Goal: Information Seeking & Learning: Learn about a topic

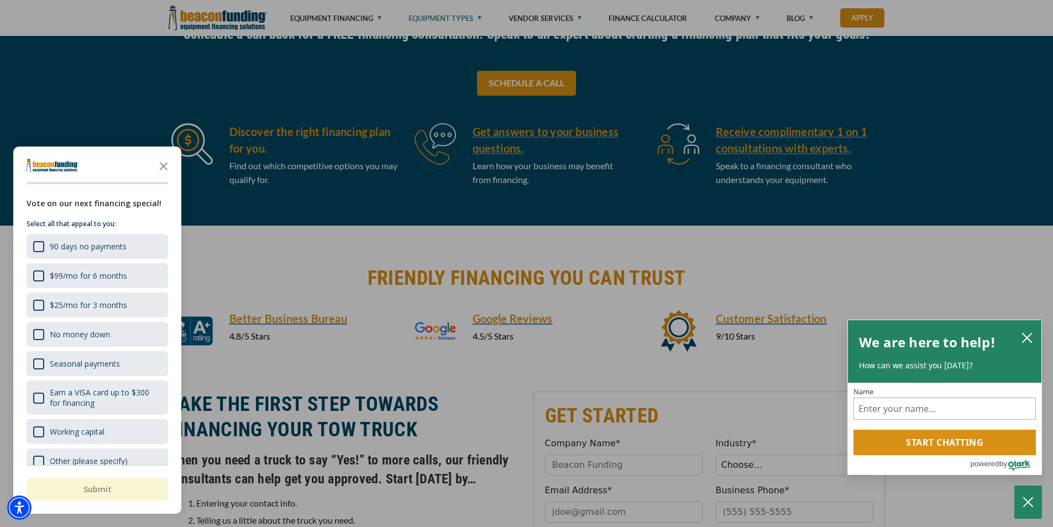
scroll to position [608, 0]
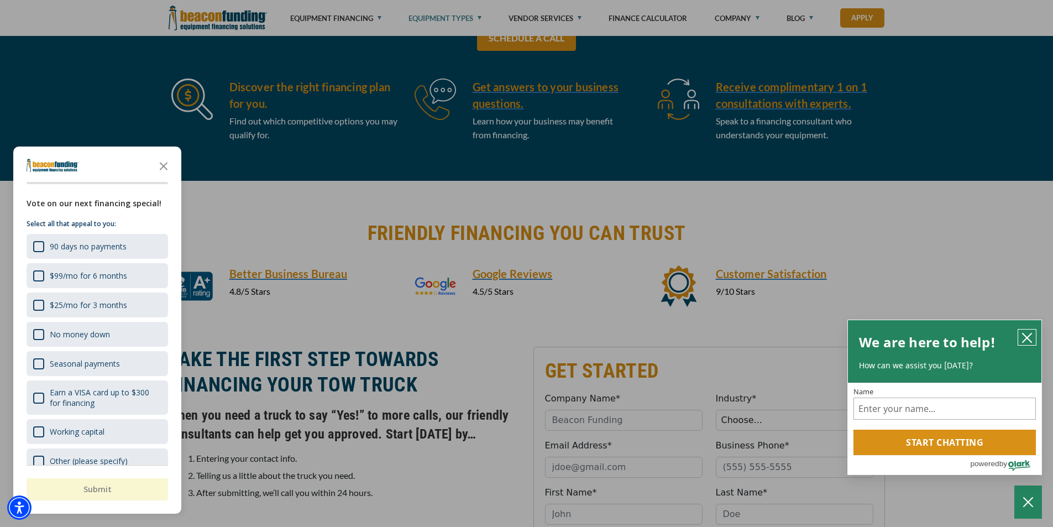
click at [1027, 337] on icon "close chatbox" at bounding box center [1026, 337] width 9 height 9
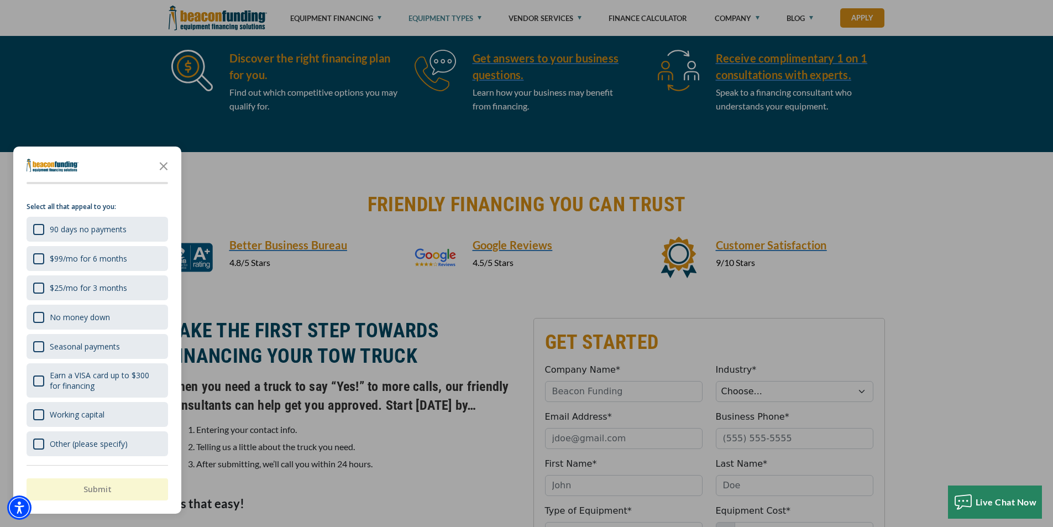
scroll to position [663, 0]
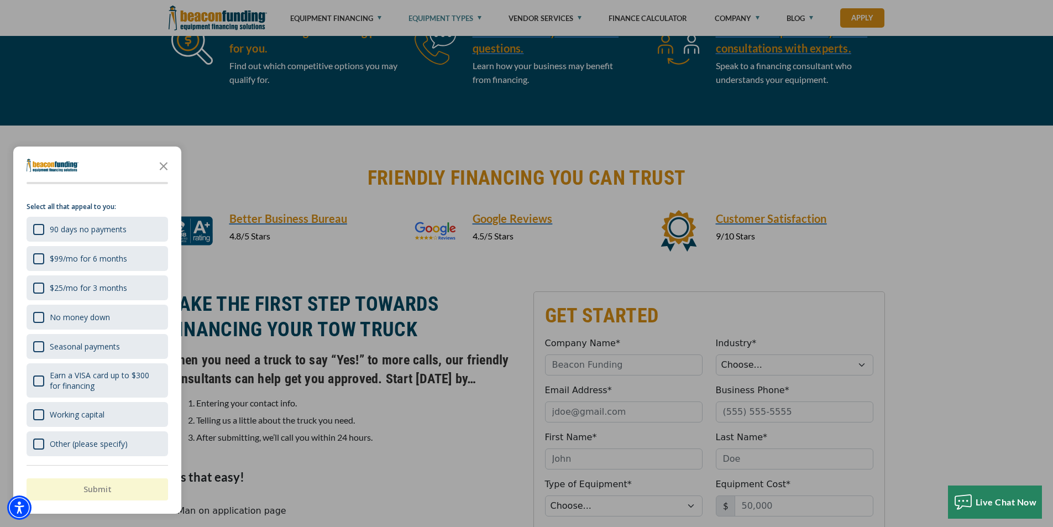
click at [316, 208] on div at bounding box center [526, 263] width 1053 height 527
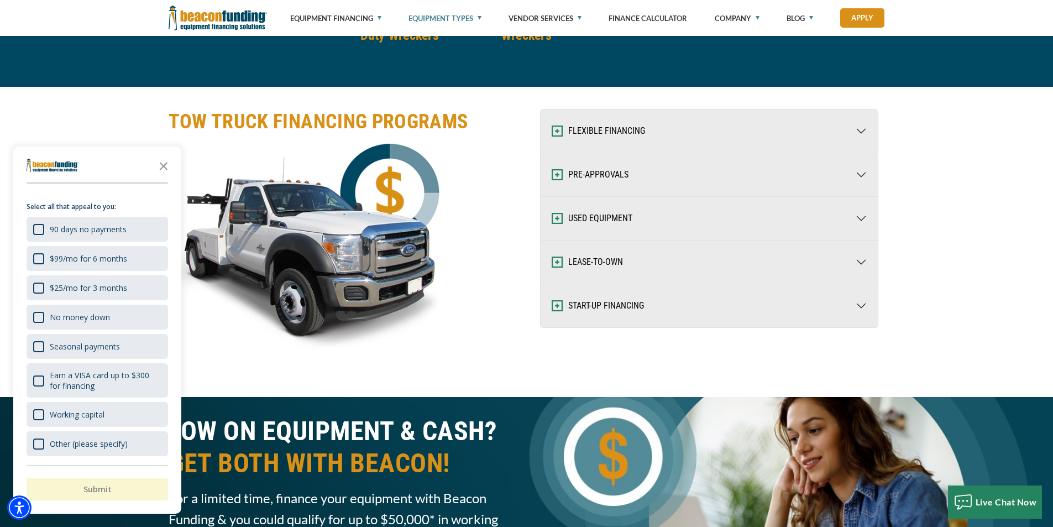
scroll to position [1713, 0]
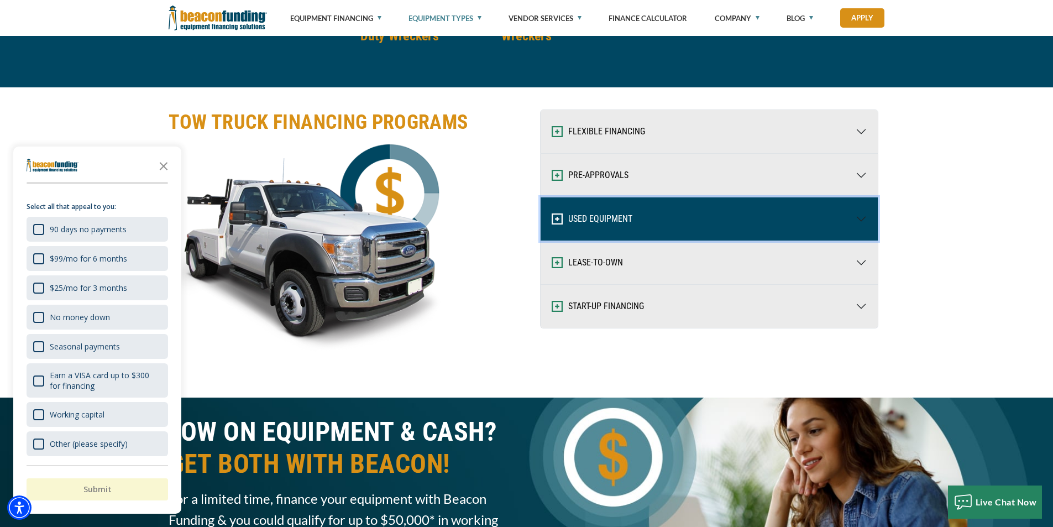
click at [859, 223] on button "USED EQUIPMENT" at bounding box center [708, 218] width 337 height 43
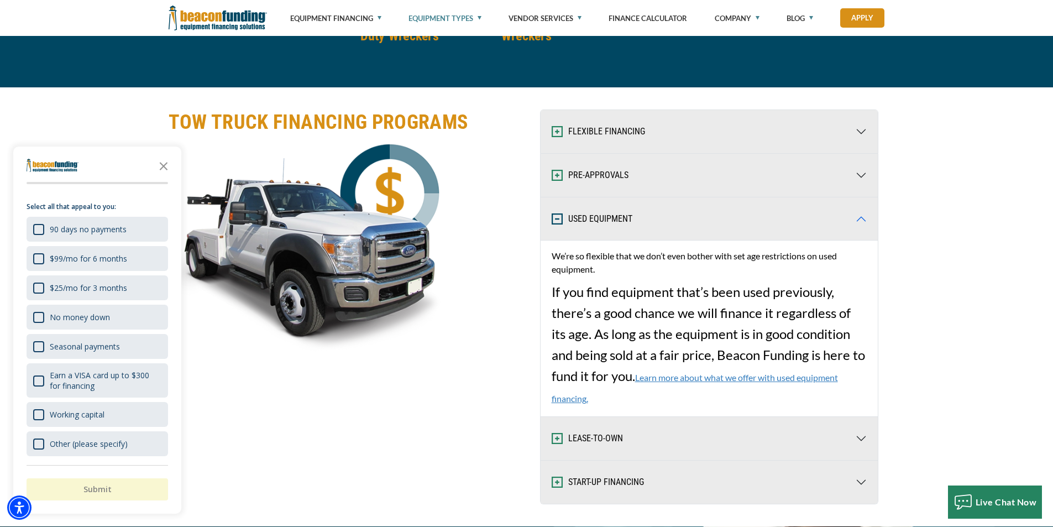
click at [728, 377] on link "Learn more about what we offer with used equipment financing." at bounding box center [695, 388] width 286 height 32
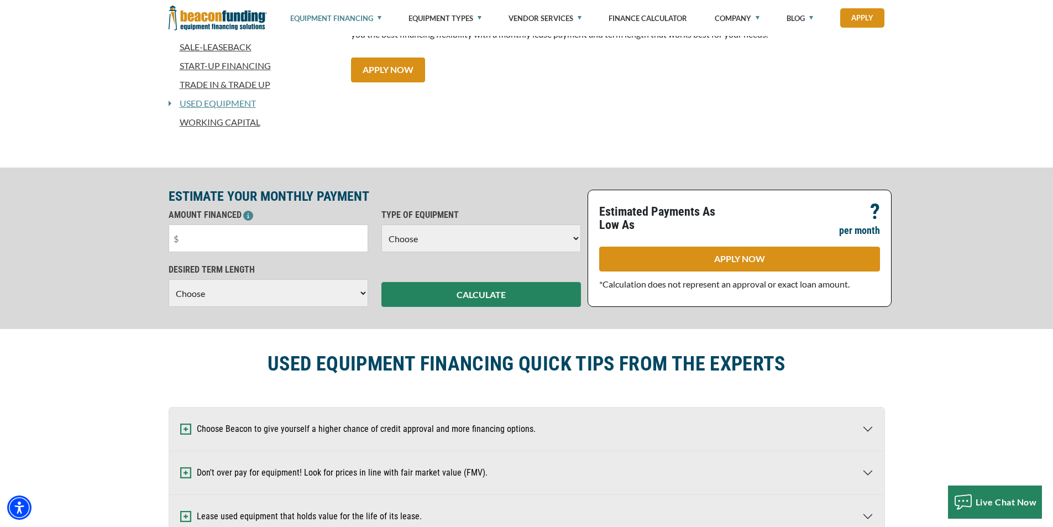
scroll to position [387, 0]
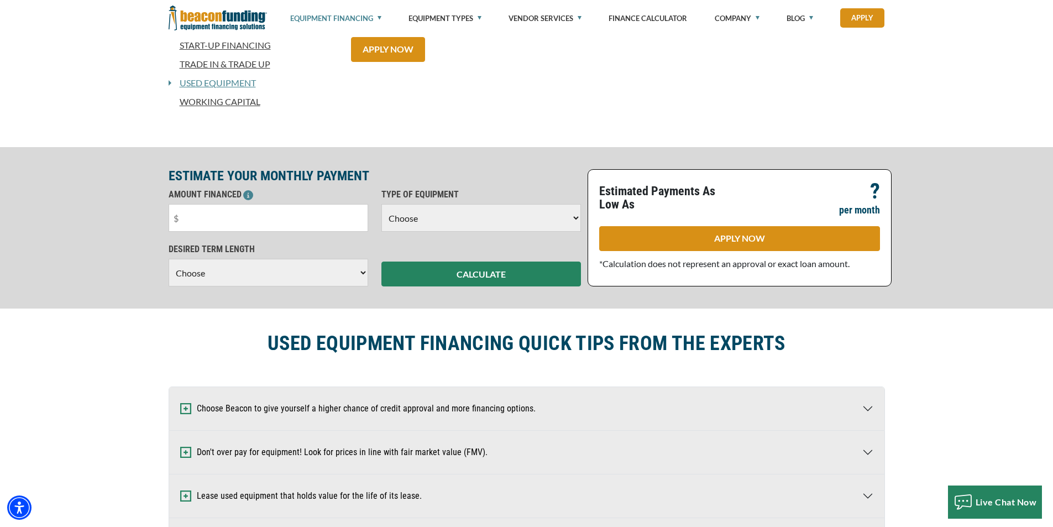
click at [459, 219] on select "Choose Backhoe Boom/Bucket Truck Chipper Commercial Mower Crane DTG/DTF Printin…" at bounding box center [481, 218] width 200 height 28
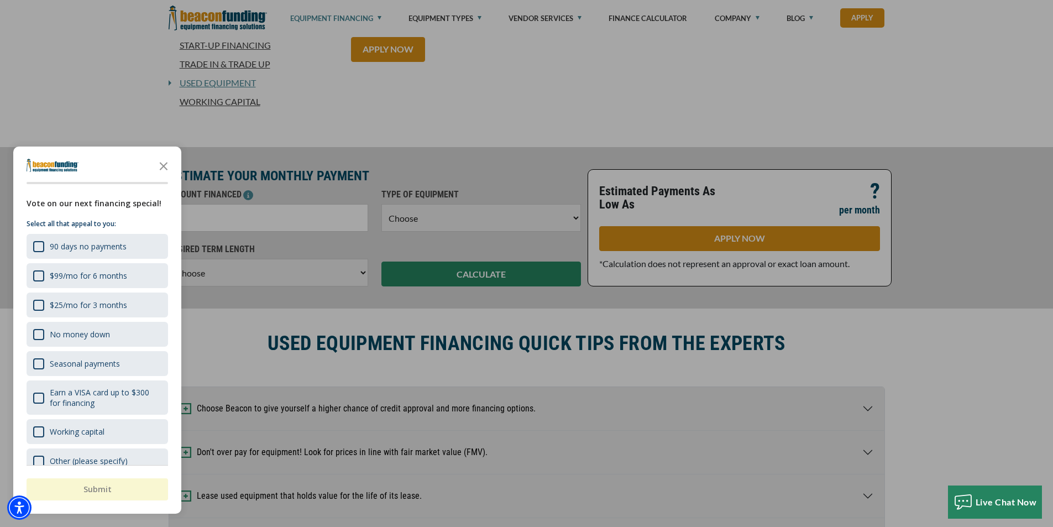
click at [529, 128] on div "button" at bounding box center [526, 263] width 1053 height 527
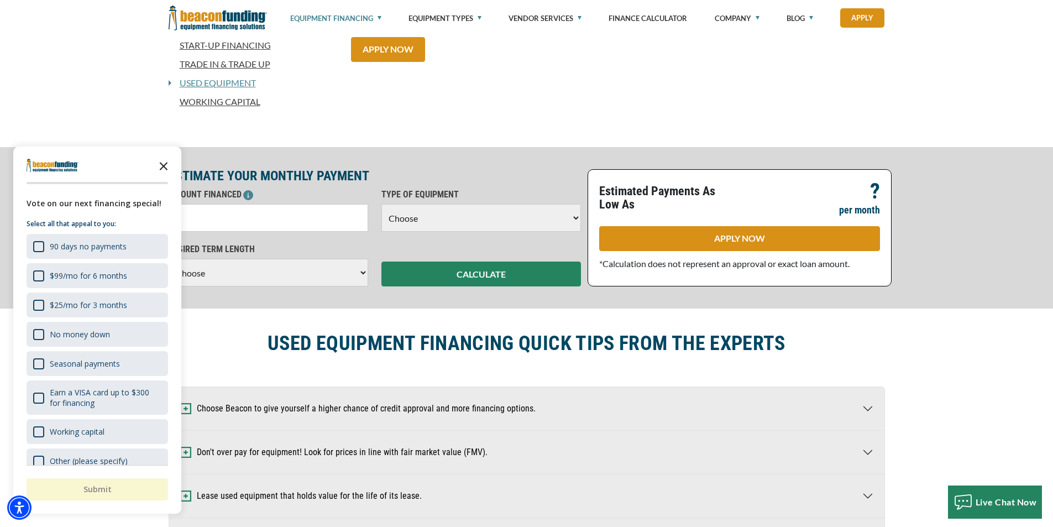
click at [166, 168] on polygon "Close the survey" at bounding box center [164, 166] width 8 height 8
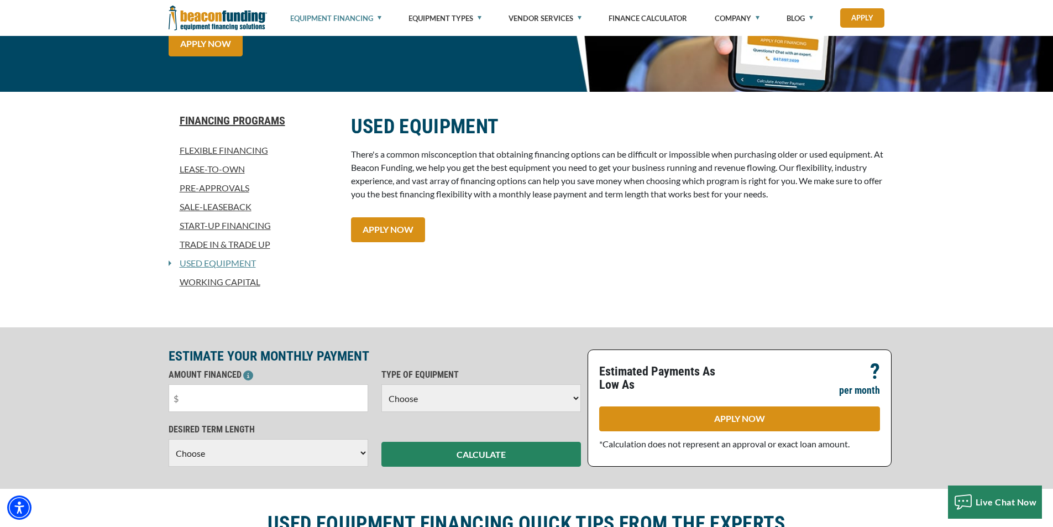
scroll to position [0, 0]
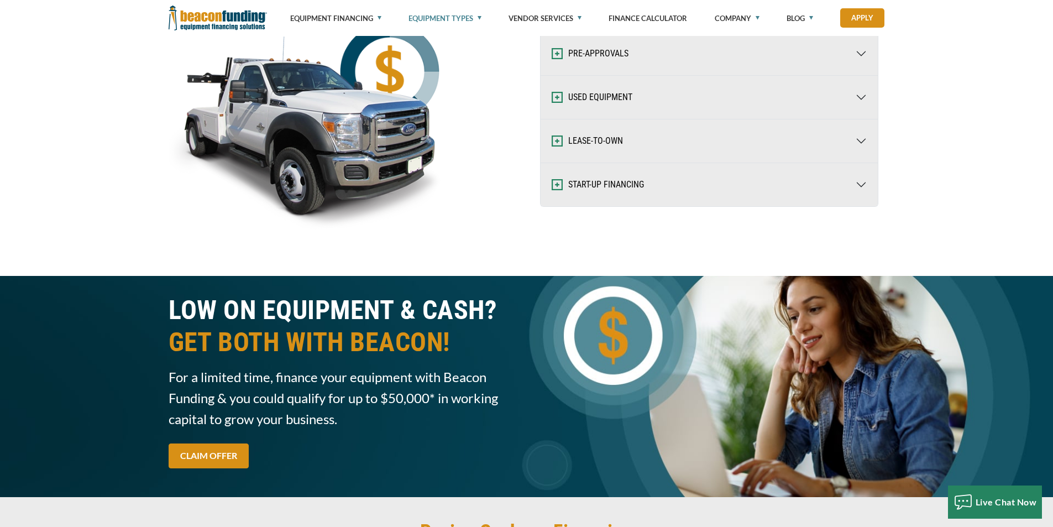
scroll to position [1713, 0]
